Goal: Book appointment/travel/reservation

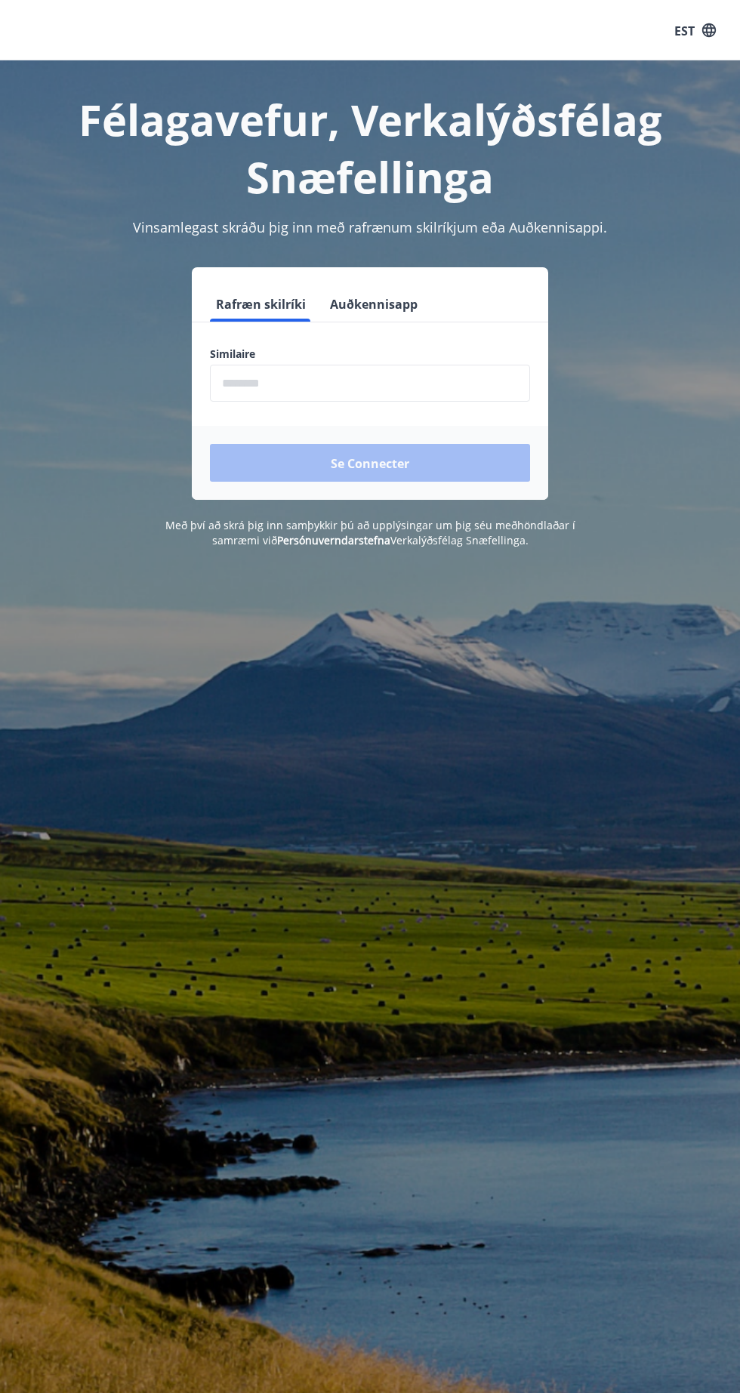
click at [380, 381] on input "phone" at bounding box center [370, 383] width 320 height 37
type input "********"
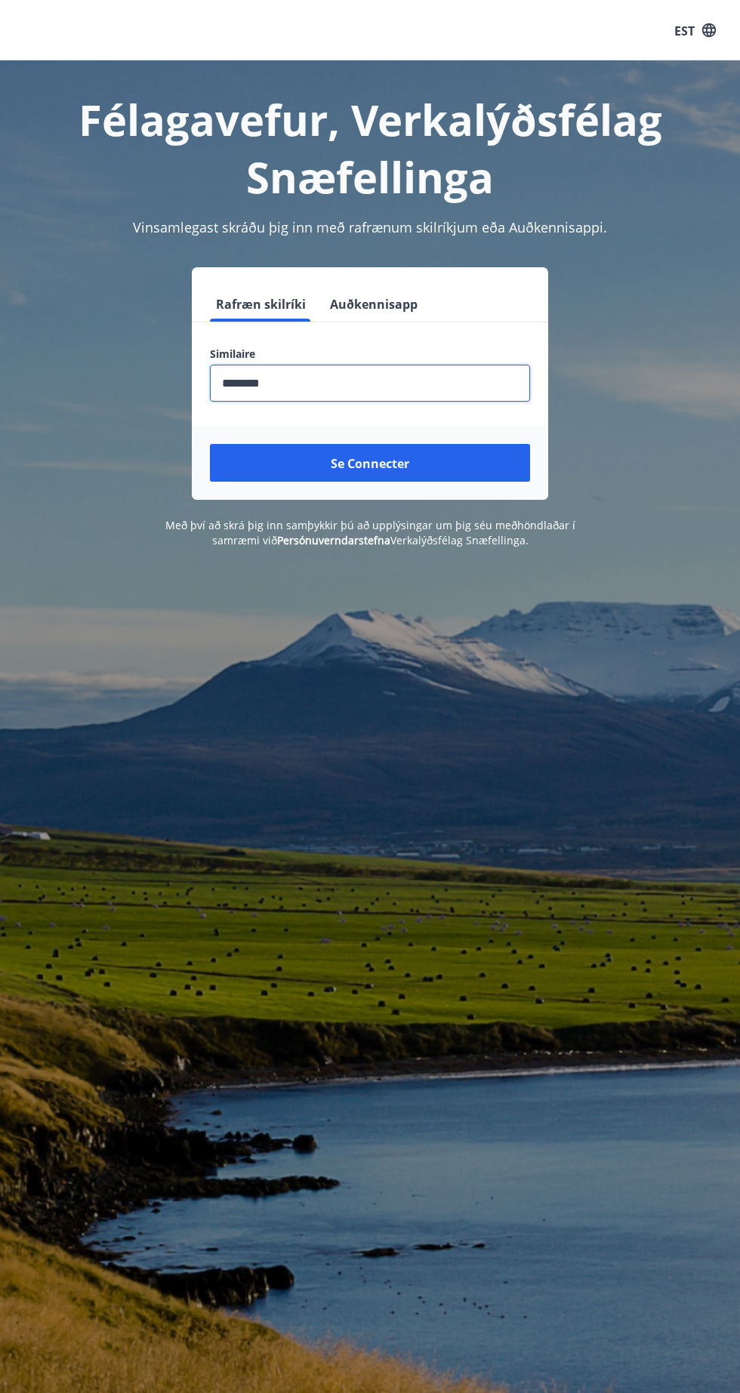
click at [395, 452] on button "Se connecter" at bounding box center [370, 463] width 320 height 38
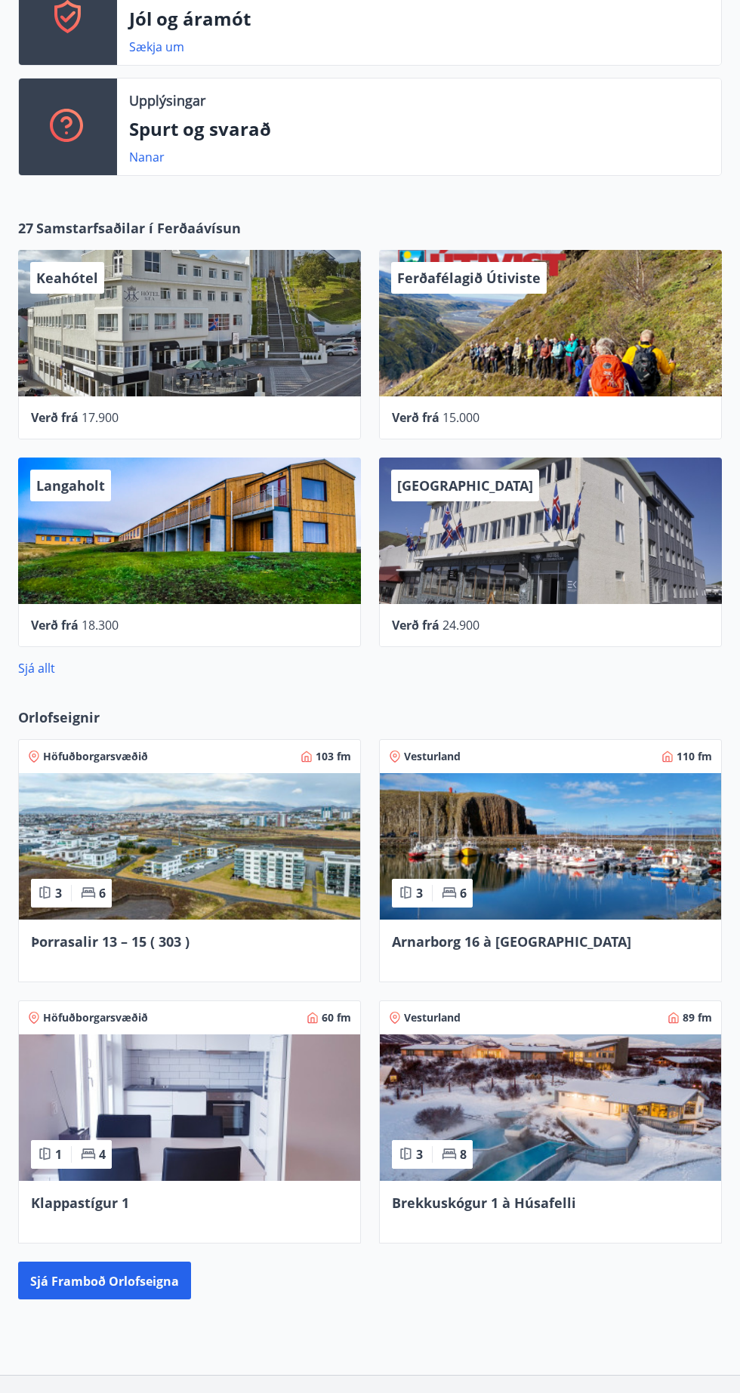
scroll to position [413, 0]
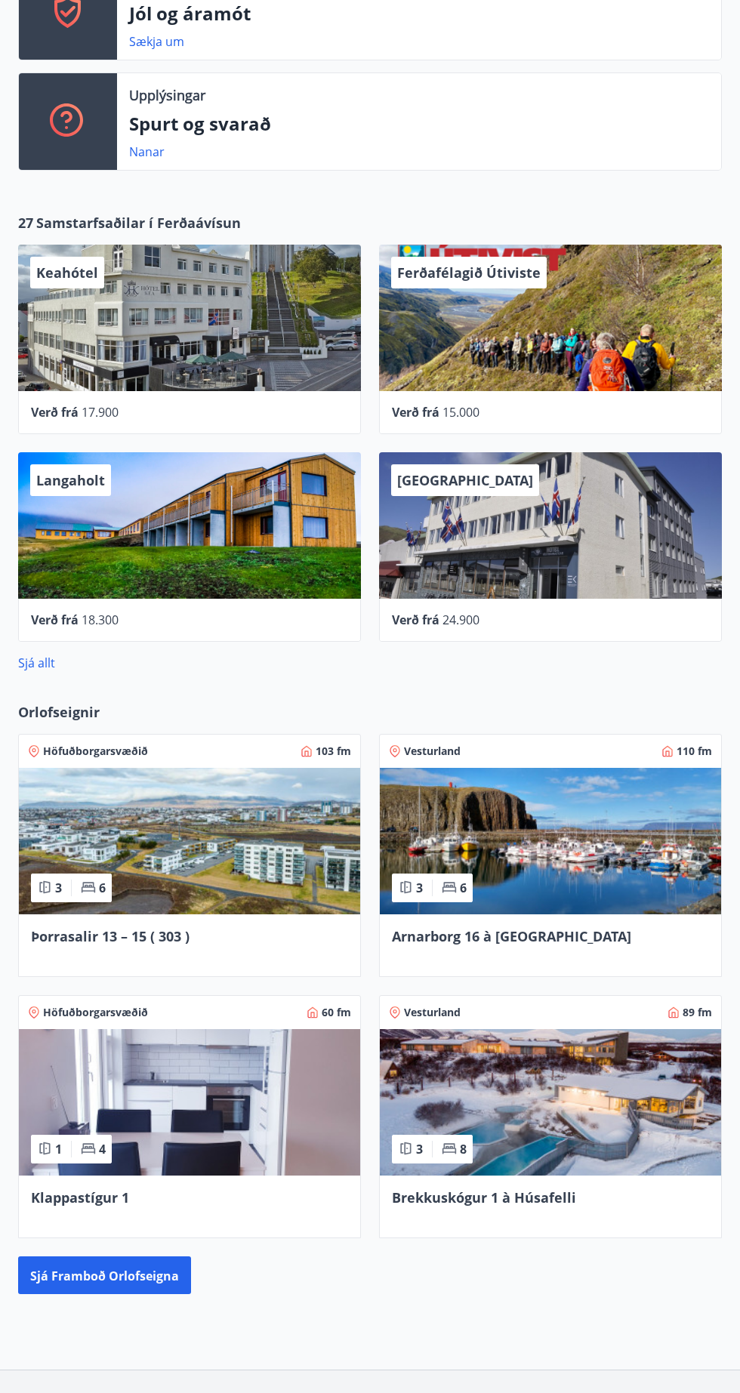
click at [600, 1143] on img at bounding box center [550, 1102] width 341 height 147
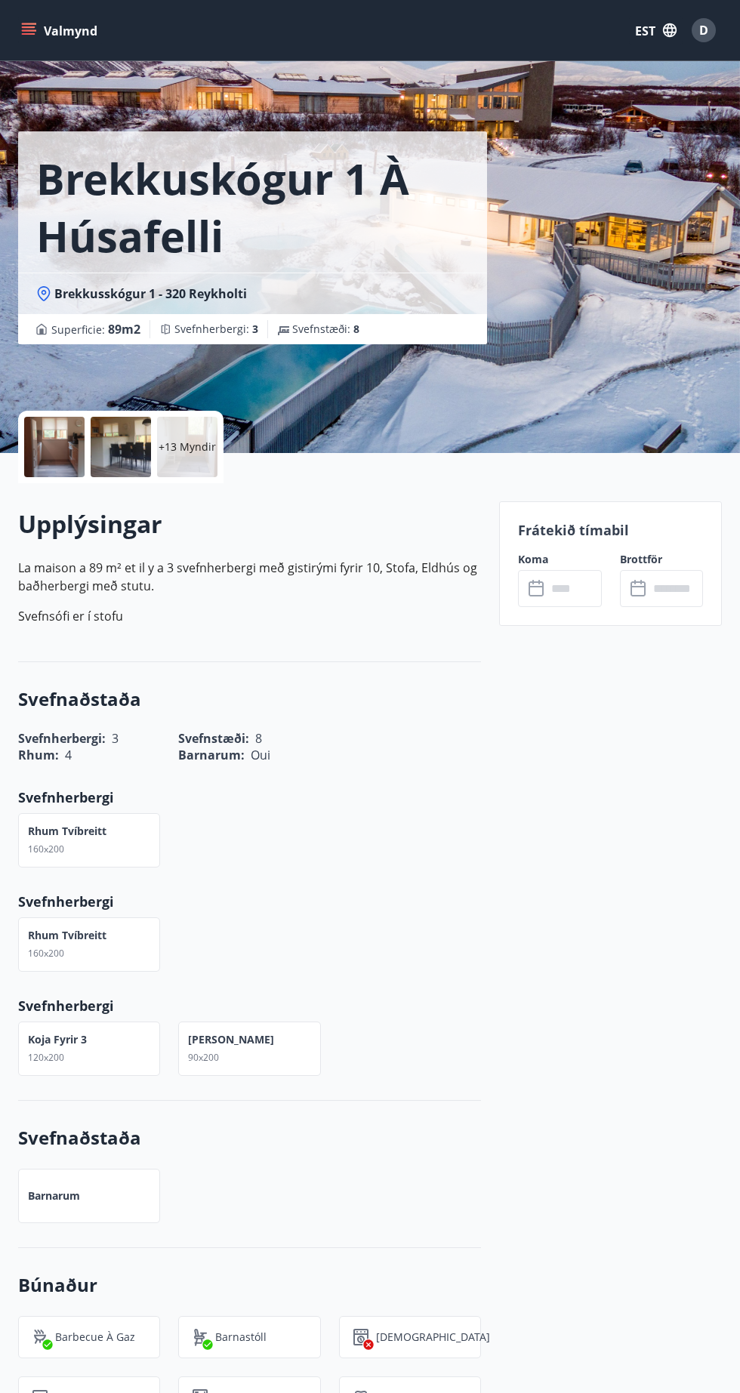
click at [562, 588] on input "text" at bounding box center [574, 588] width 54 height 37
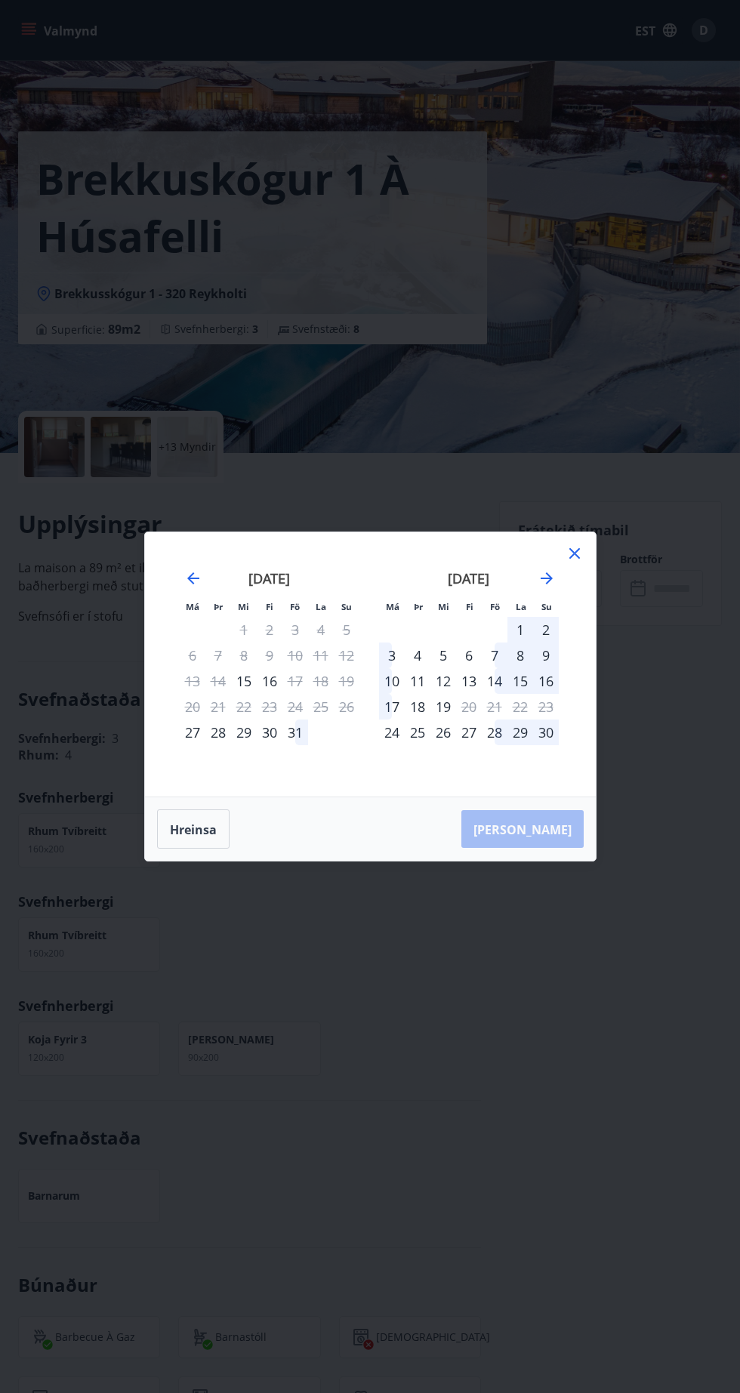
click at [294, 742] on font "31" at bounding box center [295, 732] width 15 height 18
click at [545, 639] on font "2" at bounding box center [546, 630] width 8 height 18
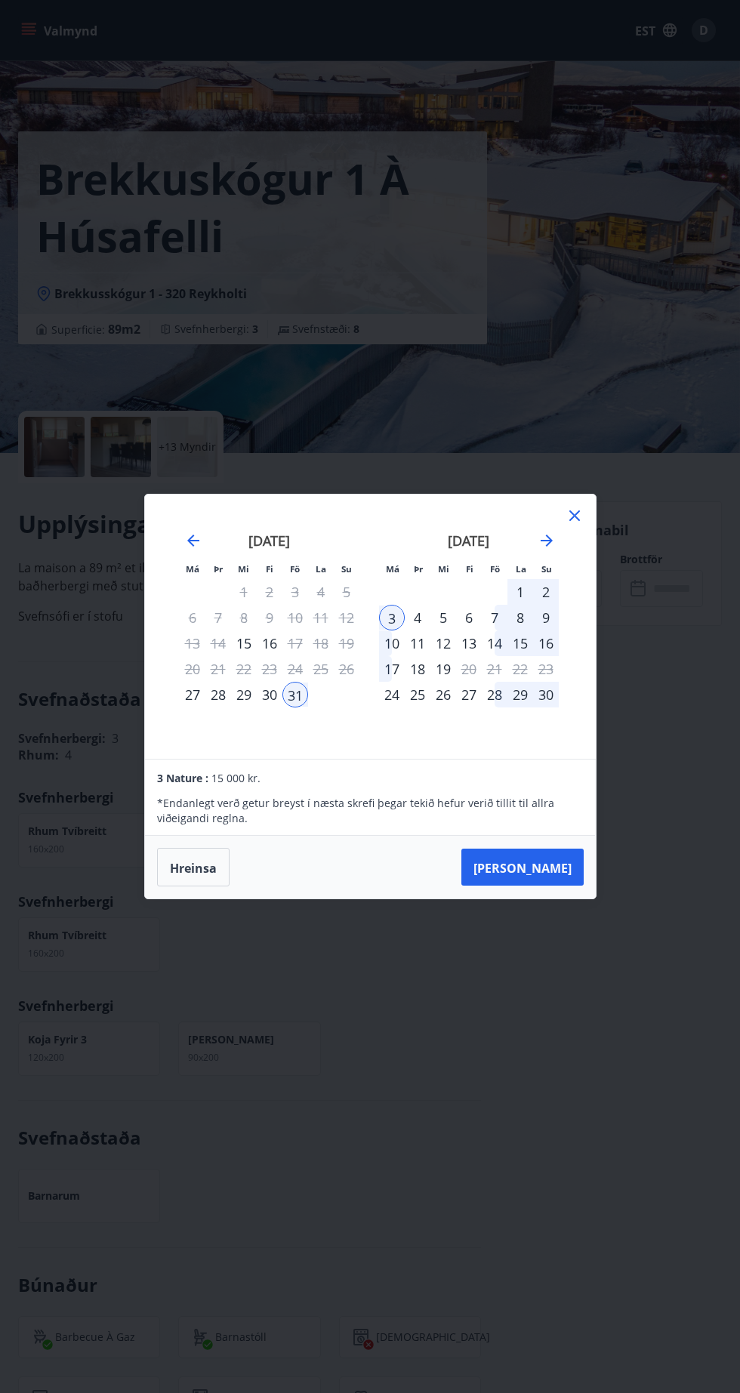
click at [562, 876] on font "[PERSON_NAME]" at bounding box center [522, 867] width 98 height 17
click at [430, 1097] on div "Má Þr Mi Fi Fö La Su Má Þr Mi Fi Fö La Su [DATE] 1 2 3 4 5 6 7 8 9 10 11 12 13 …" at bounding box center [370, 696] width 740 height 1393
